Goal: Task Accomplishment & Management: Manage account settings

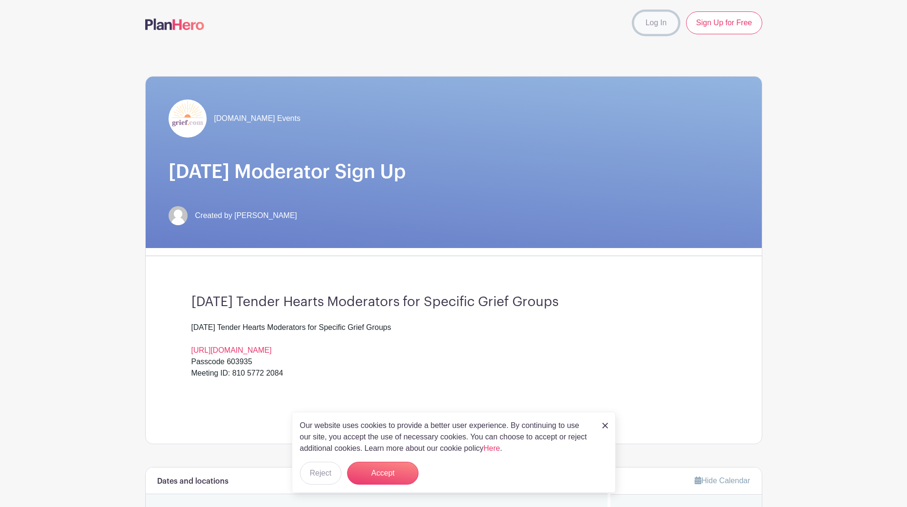
click at [650, 22] on link "Log In" at bounding box center [656, 22] width 45 height 23
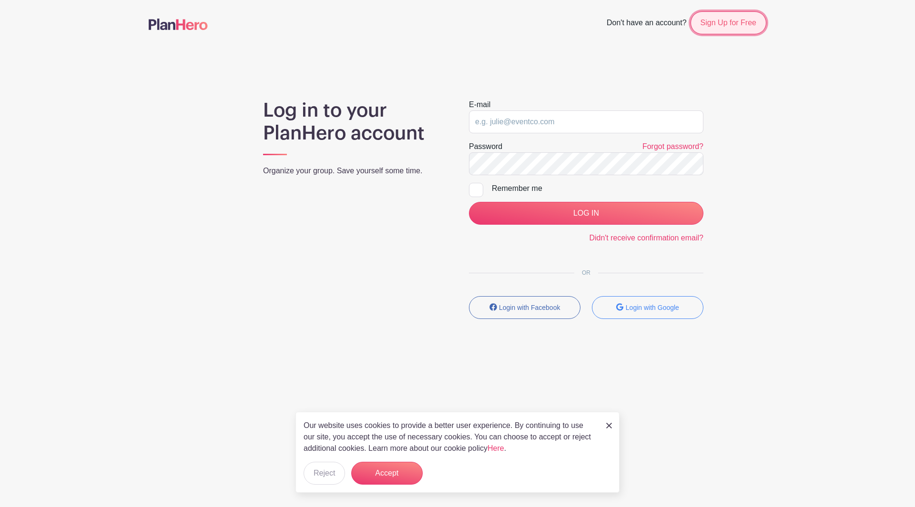
click at [728, 24] on link "Sign Up for Free" at bounding box center [728, 22] width 76 height 23
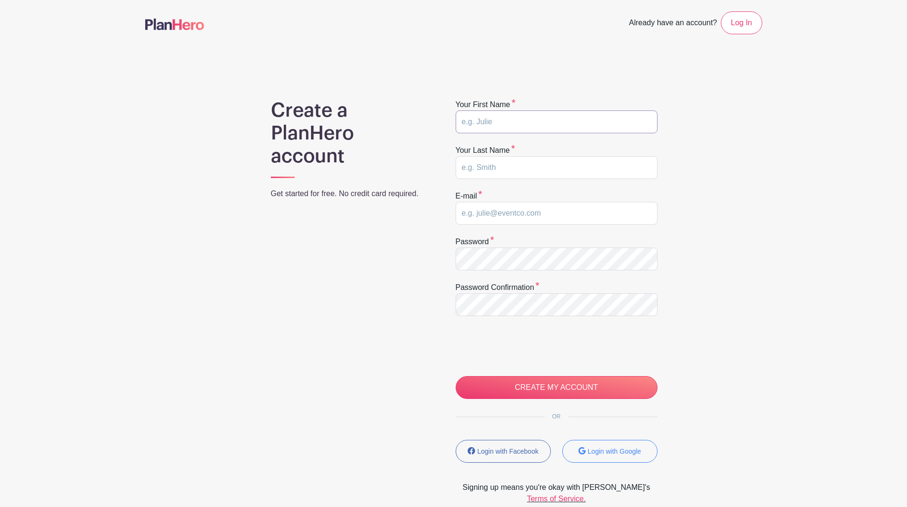
click at [504, 125] on input "text" at bounding box center [557, 122] width 202 height 23
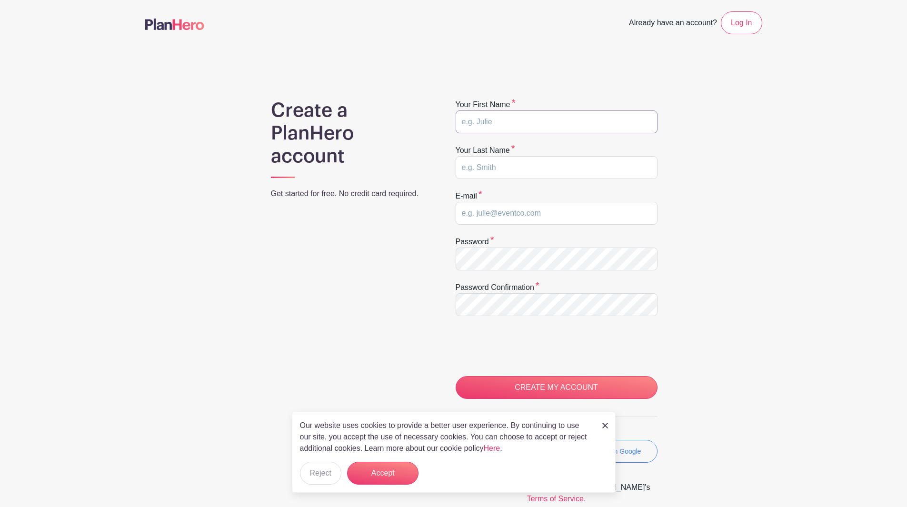
type input "Kimberly"
type input "McDonald"
type input "[PERSON_NAME][EMAIL_ADDRESS][PERSON_NAME][DOMAIN_NAME]"
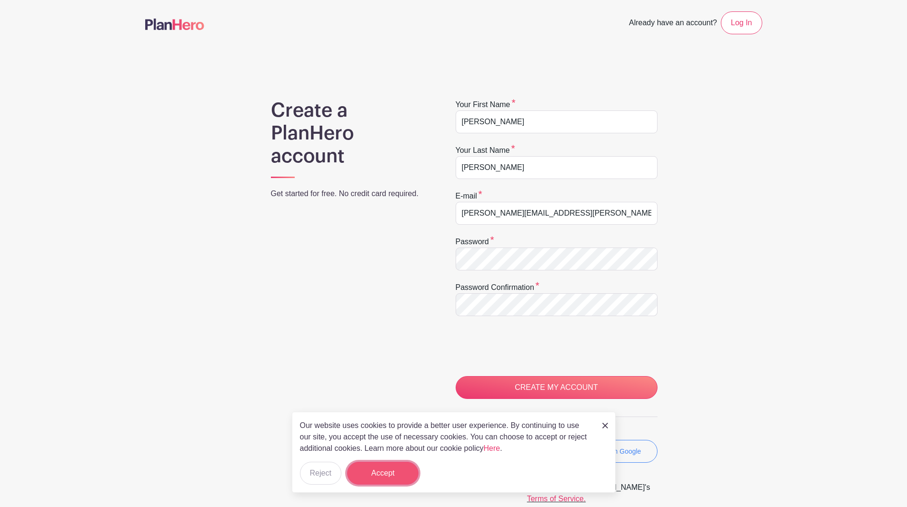
click at [393, 470] on button "Accept" at bounding box center [382, 473] width 71 height 23
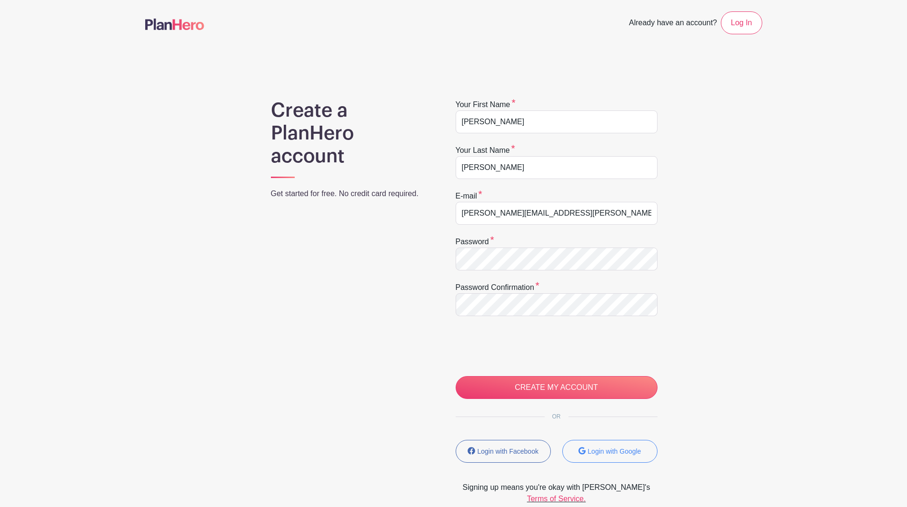
scroll to position [48, 0]
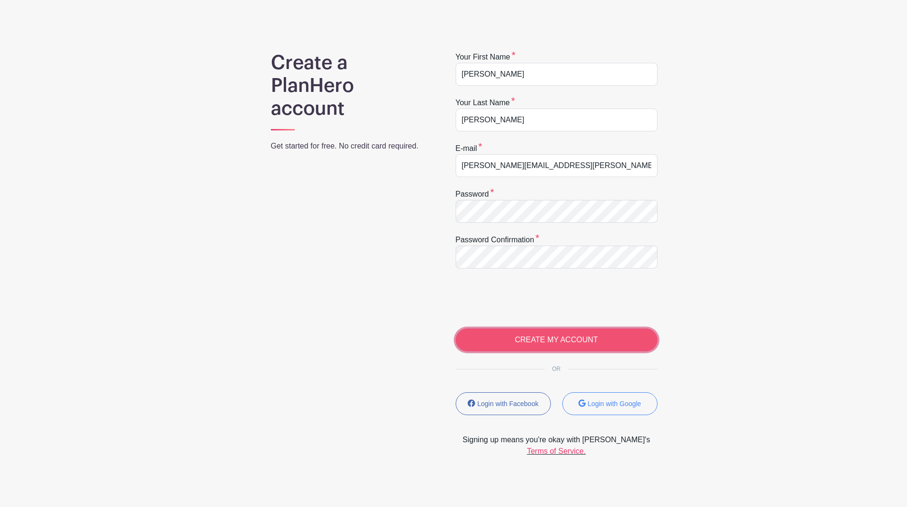
click at [557, 339] on input "CREATE MY ACCOUNT" at bounding box center [557, 340] width 202 height 23
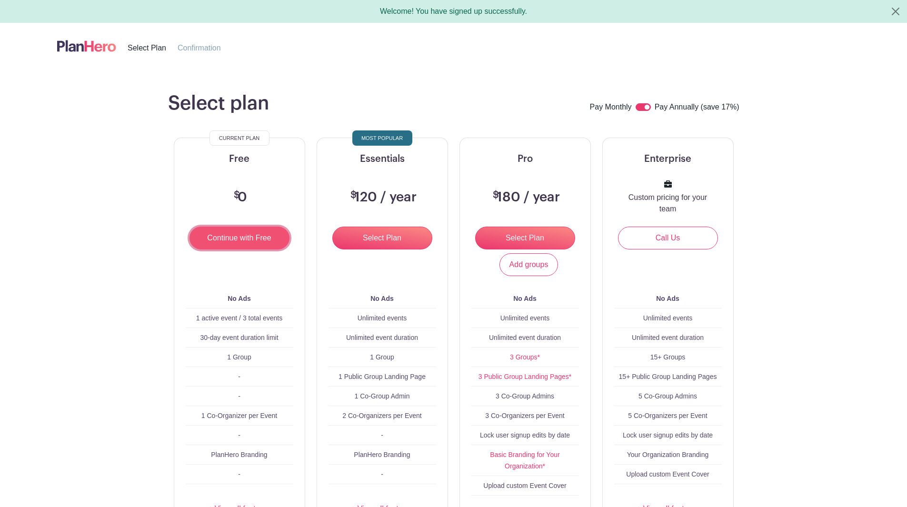
click at [230, 241] on input "Continue with Free" at bounding box center [240, 238] width 100 height 23
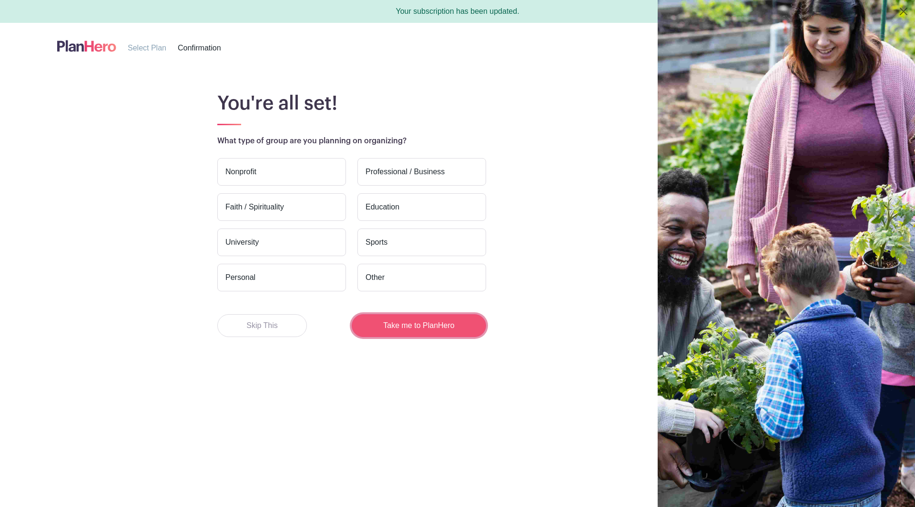
click at [434, 326] on button "Take me to PlanHero" at bounding box center [419, 325] width 134 height 23
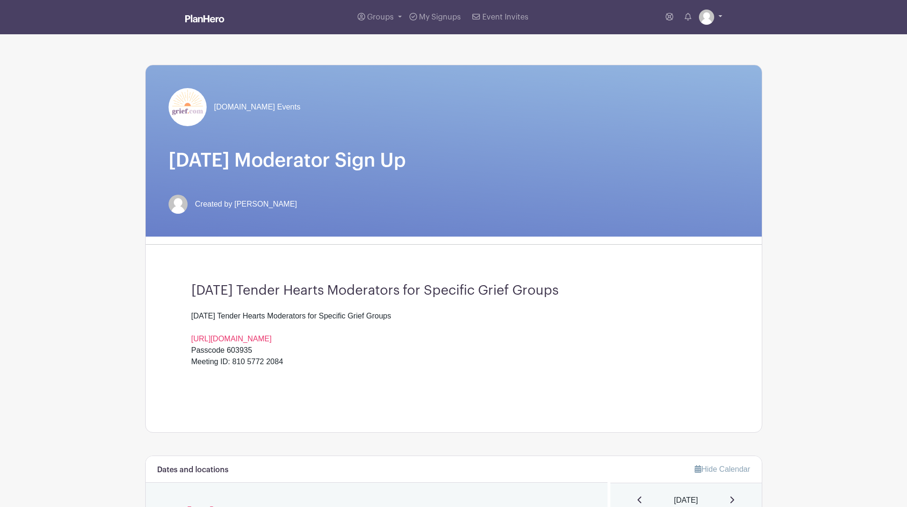
click at [706, 17] on img at bounding box center [706, 17] width 15 height 15
click at [684, 38] on link "My account" at bounding box center [684, 39] width 75 height 15
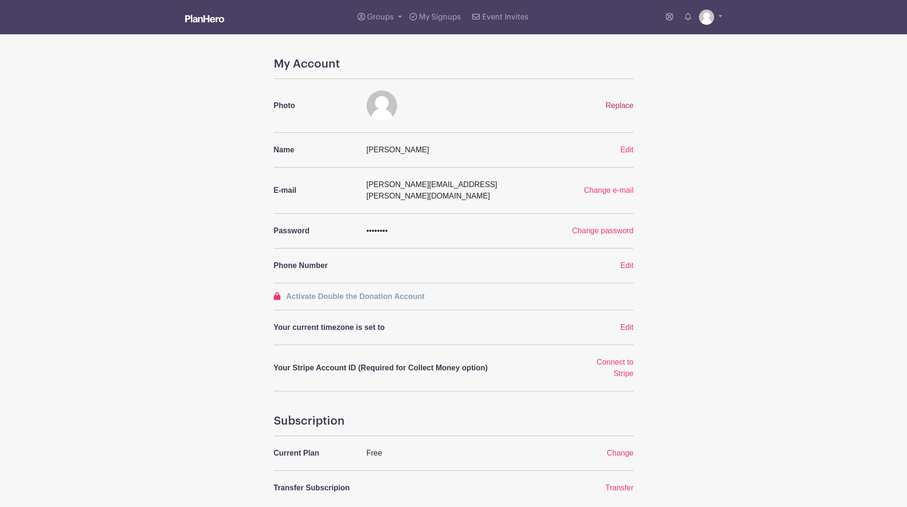
click at [621, 105] on span "Replace" at bounding box center [620, 105] width 28 height 8
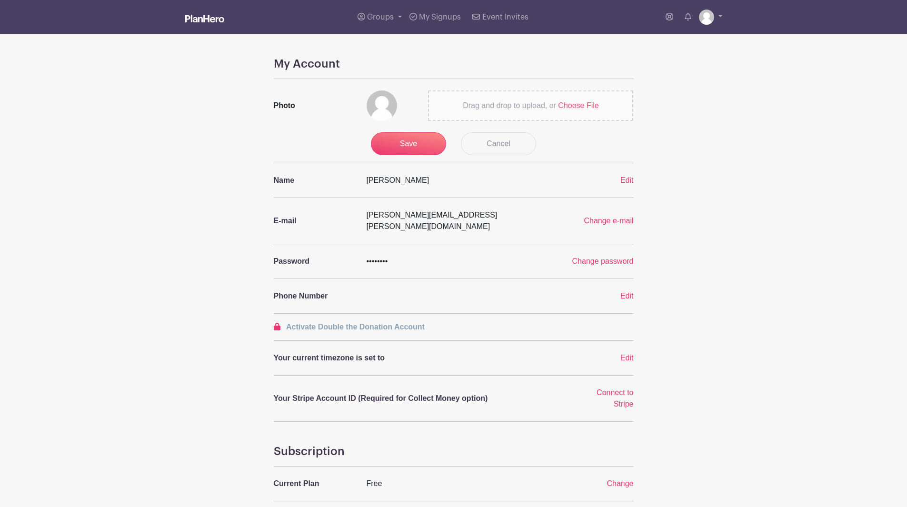
click at [578, 102] on span "Choose File" at bounding box center [578, 105] width 40 height 8
click at [0, 0] on input "Drag and drop to upload, or Choose File" at bounding box center [0, 0] width 0 height 0
click at [421, 143] on input "Save" at bounding box center [408, 143] width 75 height 23
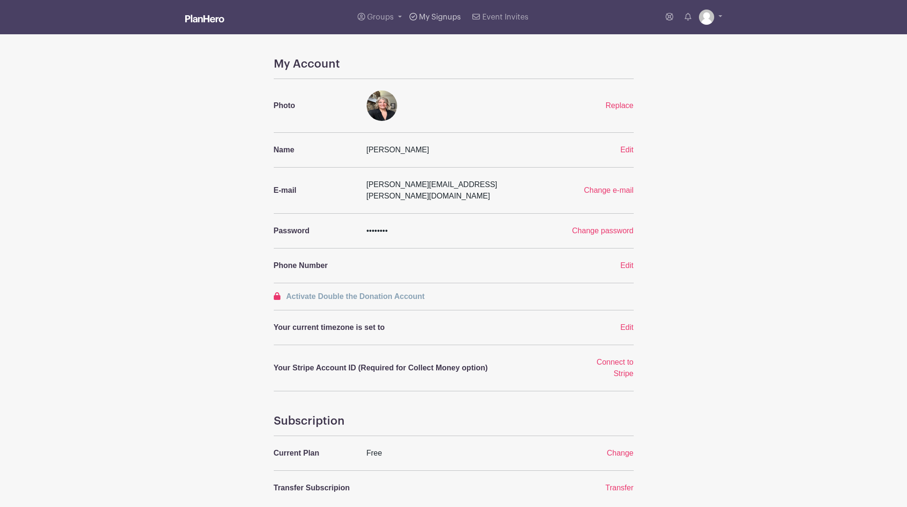
click at [435, 13] on link "My Signups" at bounding box center [435, 17] width 59 height 34
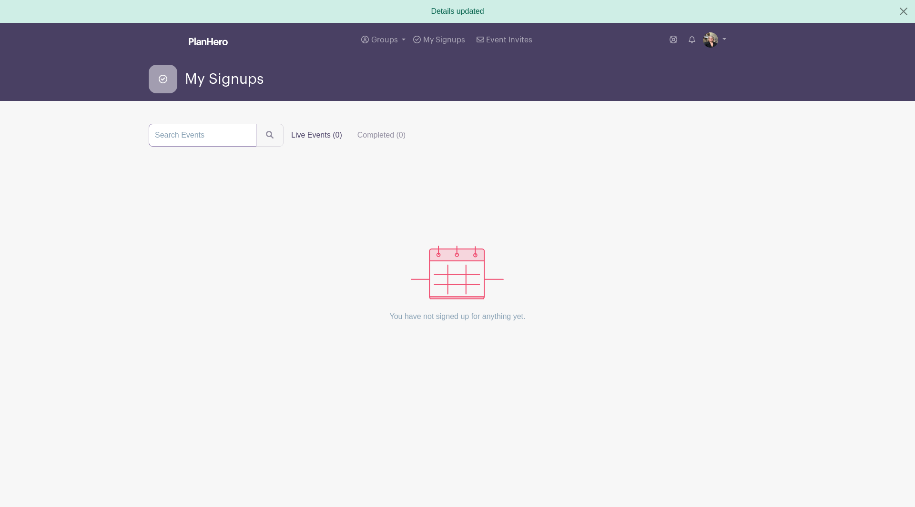
click at [175, 132] on input "search" at bounding box center [203, 135] width 108 height 23
click at [393, 36] on link "Groups" at bounding box center [383, 40] width 52 height 34
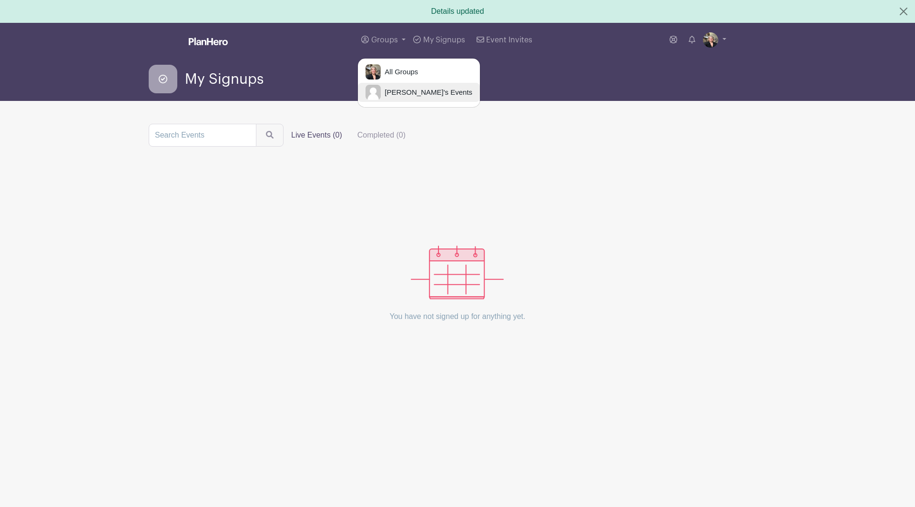
click at [395, 94] on span "[PERSON_NAME]'s Events" at bounding box center [426, 92] width 91 height 11
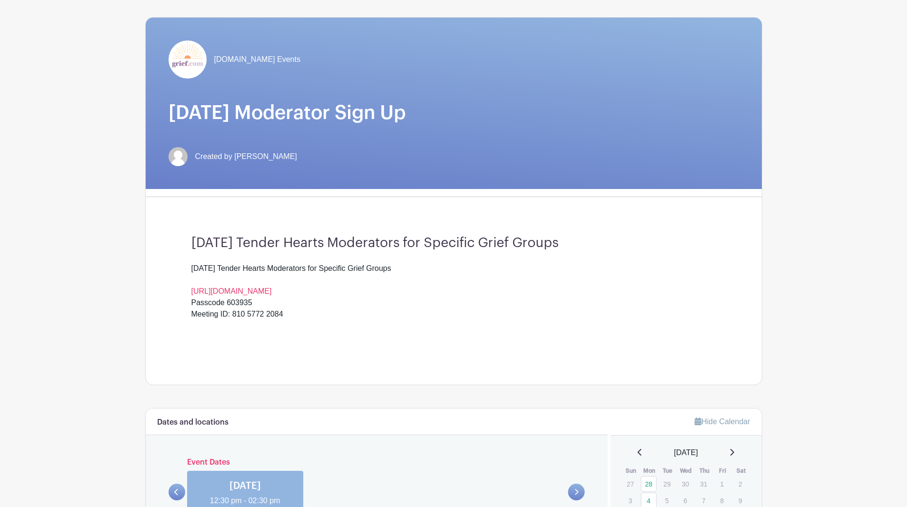
scroll to position [238, 0]
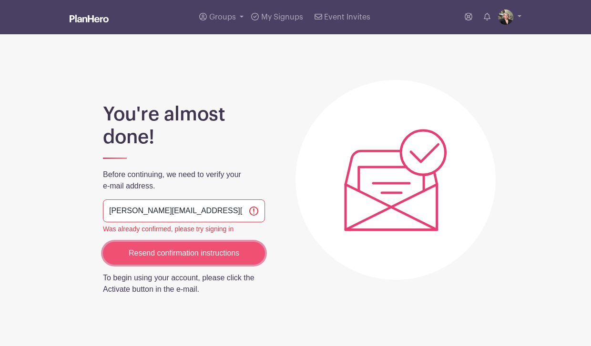
click at [204, 252] on input "Resend confirmation instructions" at bounding box center [184, 253] width 162 height 23
